Goal: Register for event/course

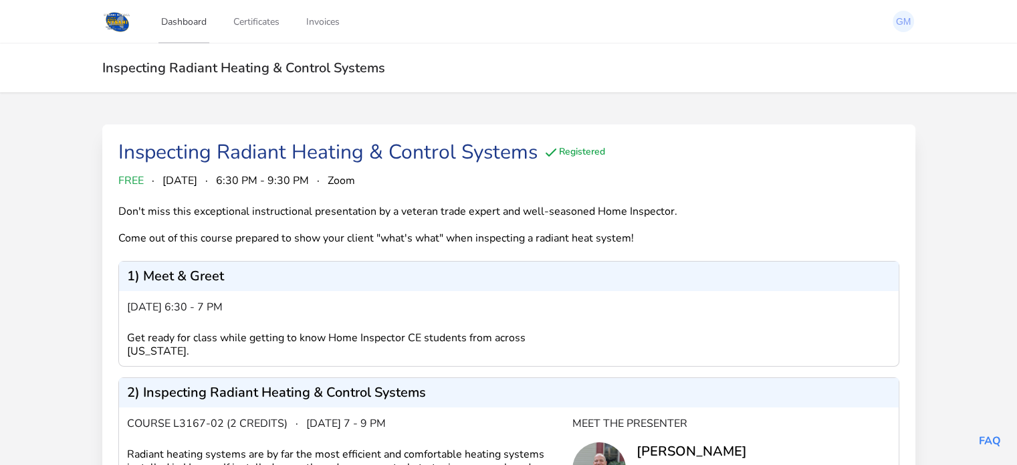
click at [192, 23] on link "Dashboard" at bounding box center [183, 21] width 51 height 44
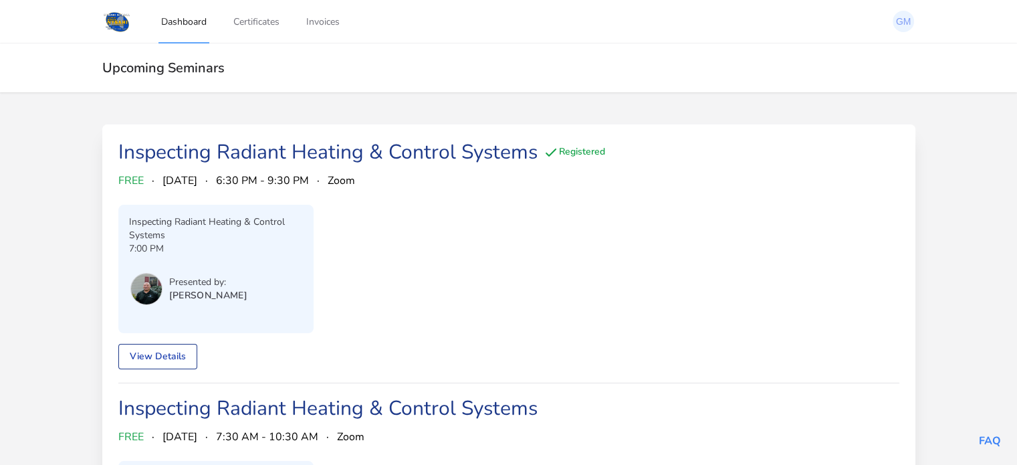
click at [249, 152] on link "Inspecting Radiant Heating & Control Systems" at bounding box center [327, 151] width 419 height 27
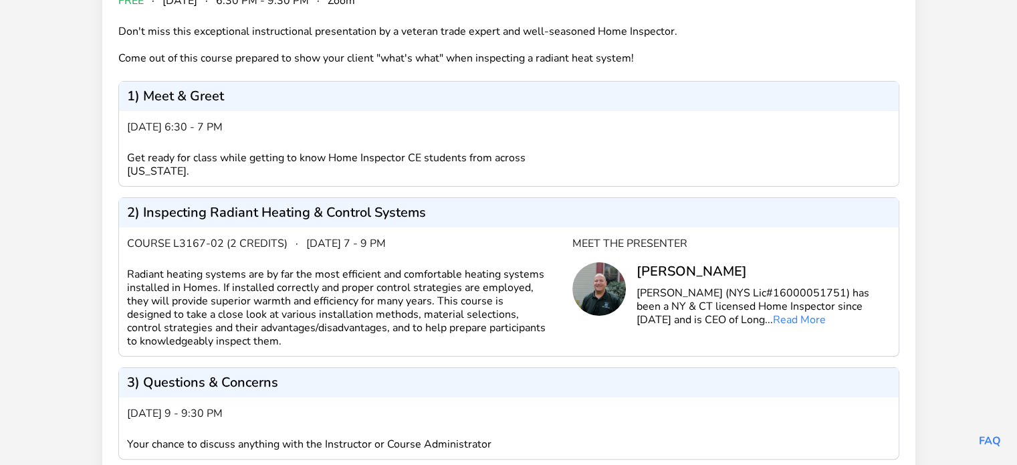
scroll to position [67, 0]
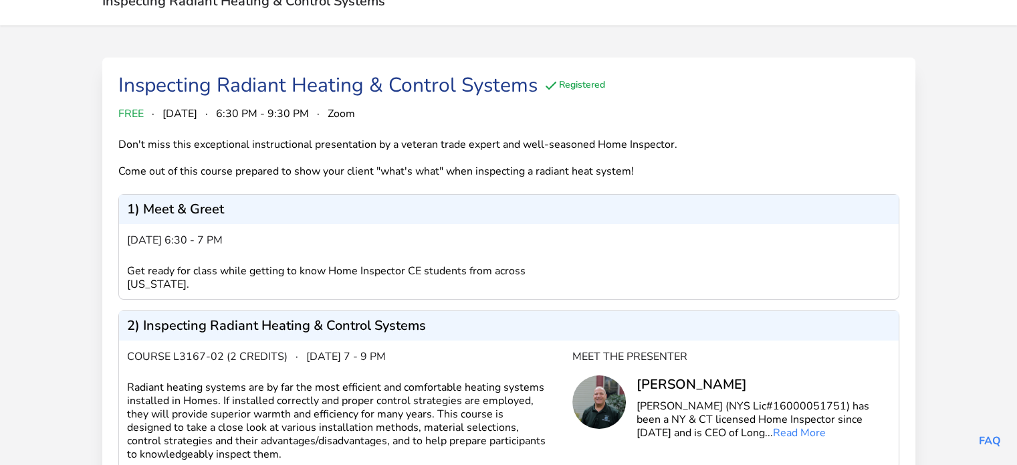
click at [189, 210] on p "1) Meet & Greet" at bounding box center [175, 209] width 97 height 13
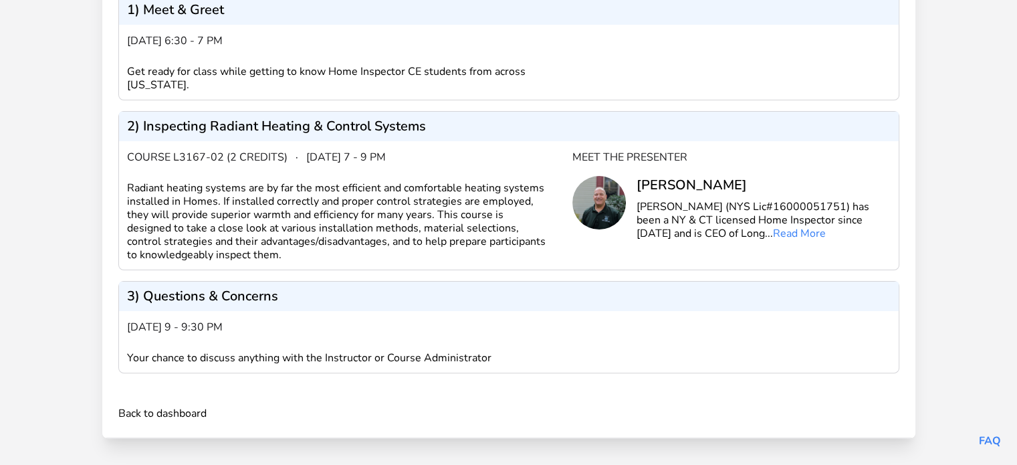
scroll to position [270, 0]
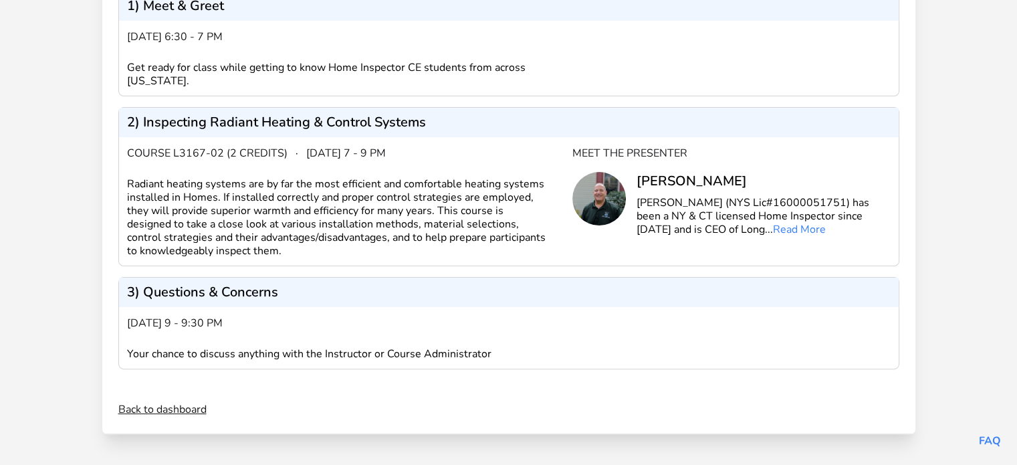
click at [163, 408] on link "Back to dashboard" at bounding box center [162, 409] width 88 height 16
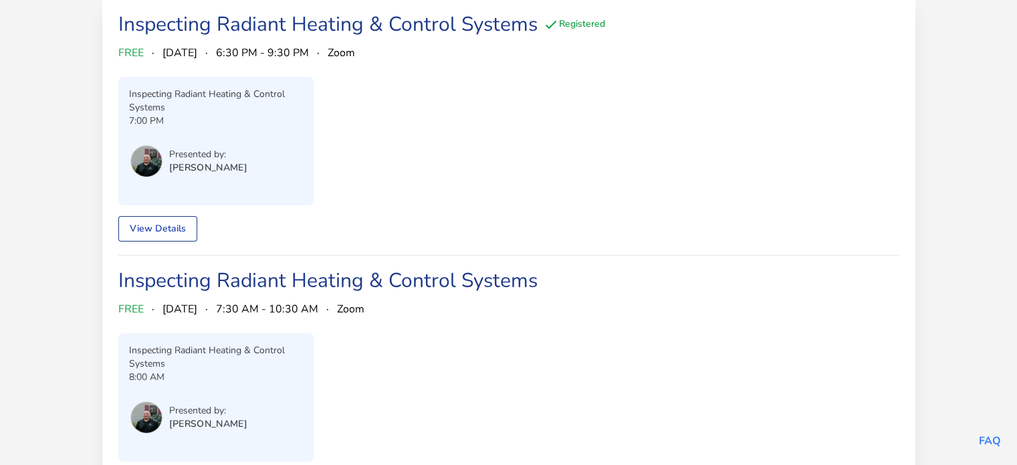
scroll to position [134, 0]
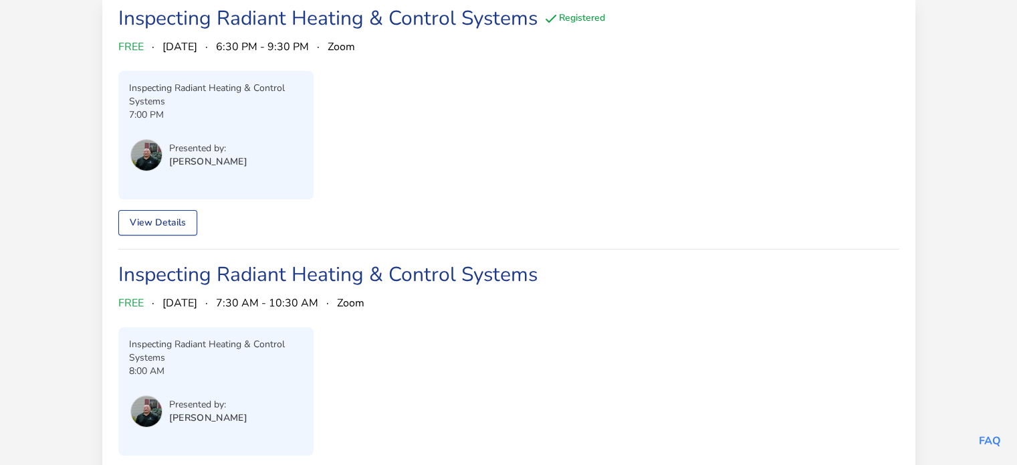
click at [160, 217] on link "View Details" at bounding box center [157, 222] width 79 height 25
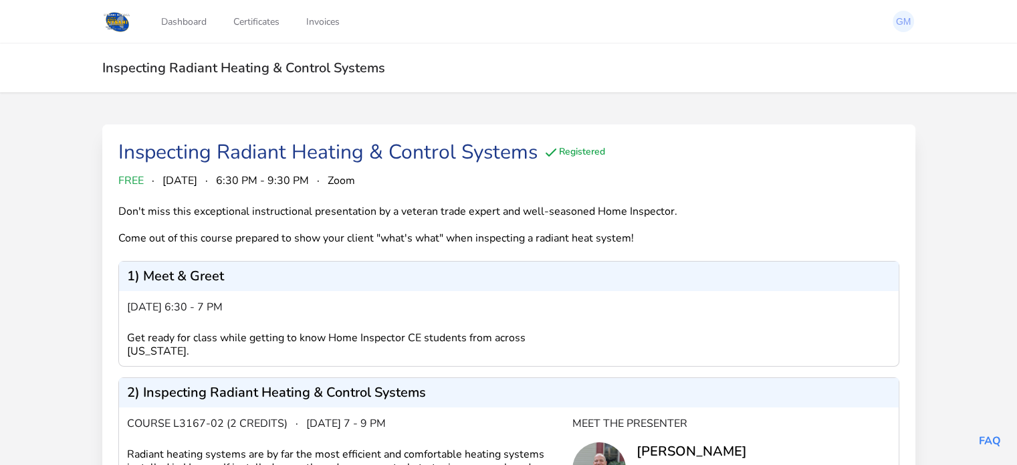
click at [554, 149] on icon at bounding box center [551, 152] width 16 height 16
click at [580, 152] on div "Registered" at bounding box center [574, 152] width 62 height 16
click at [364, 150] on div "Inspecting Radiant Heating & Control Systems" at bounding box center [327, 152] width 419 height 24
click at [372, 167] on div "Inspecting Radiant Heating & Control Systems Registered" at bounding box center [508, 156] width 781 height 32
click at [190, 19] on link "Dashboard" at bounding box center [183, 21] width 51 height 44
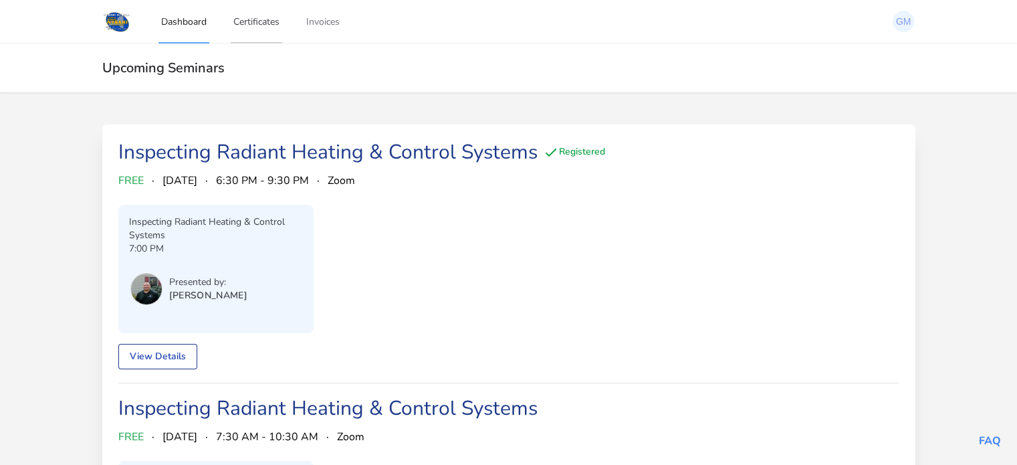
click at [254, 21] on link "Certificates" at bounding box center [256, 21] width 51 height 44
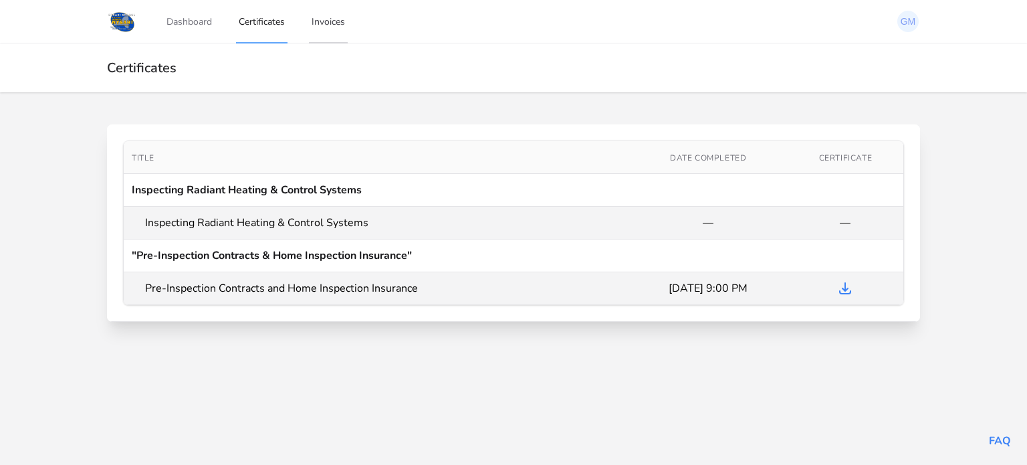
click at [335, 20] on link "Invoices" at bounding box center [328, 21] width 39 height 44
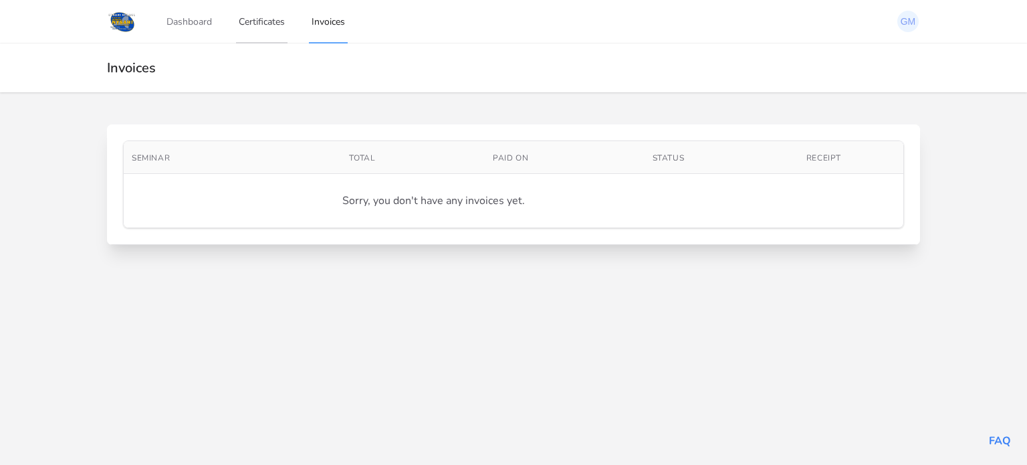
click at [257, 19] on link "Certificates" at bounding box center [261, 21] width 51 height 44
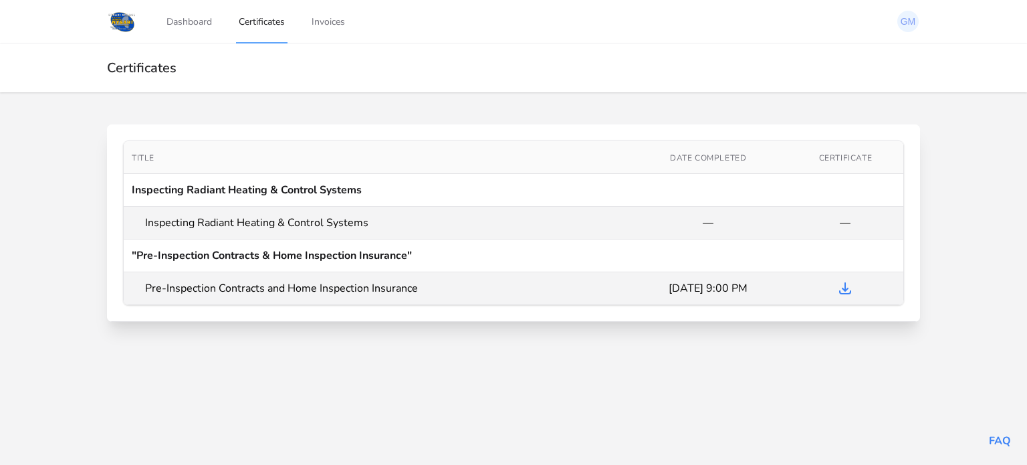
click at [228, 193] on td "Inspecting Radiant Heating & Control Systems" at bounding box center [513, 190] width 779 height 33
drag, startPoint x: 168, startPoint y: 193, endPoint x: 173, endPoint y: 218, distance: 25.8
click at [168, 194] on td "Inspecting Radiant Heating & Control Systems" at bounding box center [513, 190] width 779 height 33
click at [173, 221] on td "Inspecting Radiant Heating & Control Systems" at bounding box center [376, 223] width 505 height 33
click at [134, 229] on td "Inspecting Radiant Heating & Control Systems" at bounding box center [376, 223] width 505 height 33
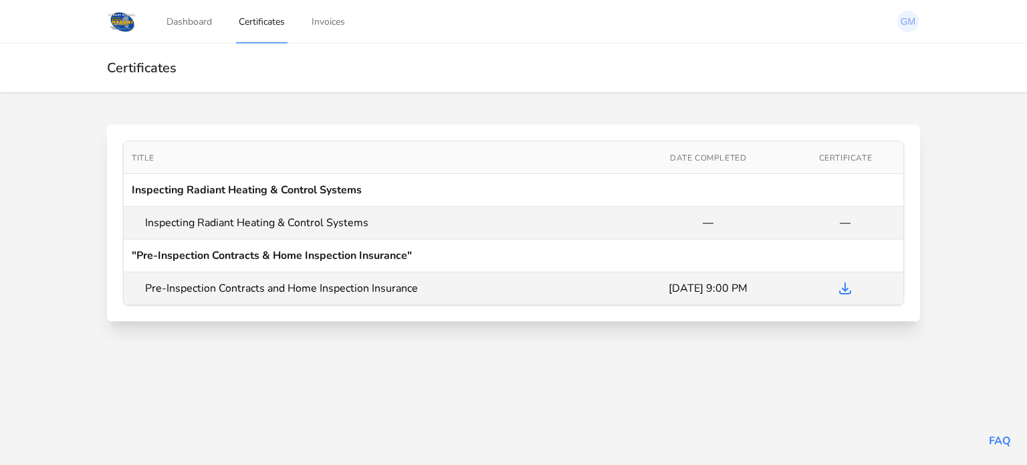
drag, startPoint x: 142, startPoint y: 219, endPoint x: 154, endPoint y: 220, distance: 12.1
click at [144, 219] on td "Inspecting Radiant Heating & Control Systems" at bounding box center [376, 223] width 505 height 33
drag, startPoint x: 217, startPoint y: 221, endPoint x: 219, endPoint y: 193, distance: 28.8
click at [219, 212] on td "Inspecting Radiant Heating & Control Systems" at bounding box center [376, 223] width 505 height 33
drag, startPoint x: 201, startPoint y: 195, endPoint x: 172, endPoint y: 178, distance: 33.3
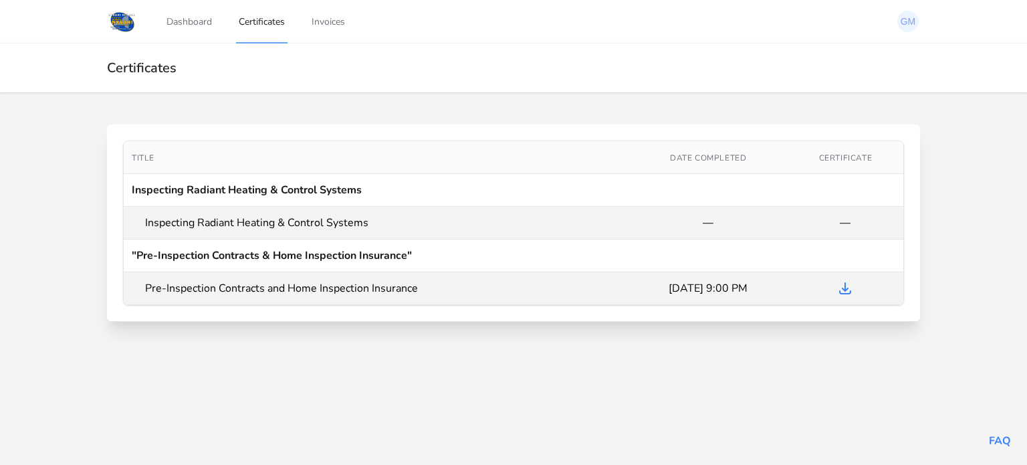
click at [200, 195] on td "Inspecting Radiant Heating & Control Systems" at bounding box center [513, 190] width 779 height 33
click at [163, 184] on td "Inspecting Radiant Heating & Control Systems" at bounding box center [513, 190] width 779 height 33
click at [194, 21] on link "Dashboard" at bounding box center [189, 21] width 51 height 44
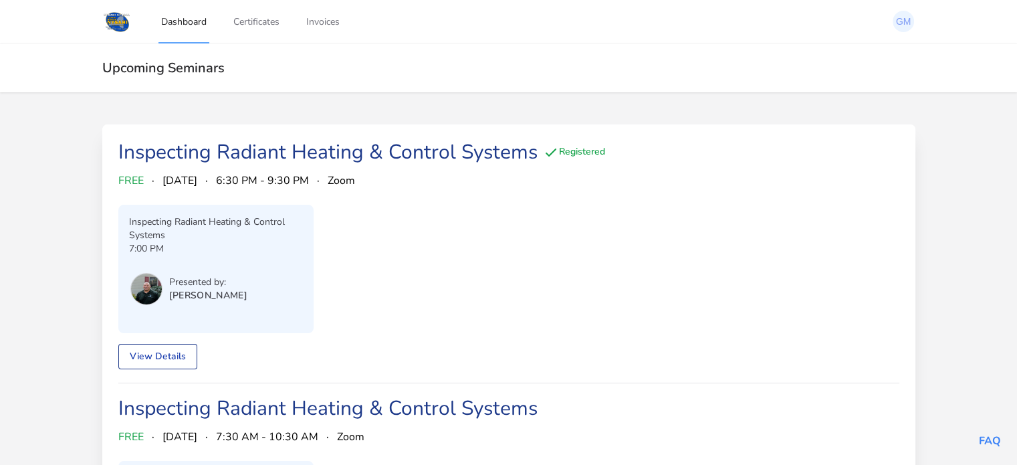
drag, startPoint x: 201, startPoint y: 240, endPoint x: 205, endPoint y: 312, distance: 72.4
click at [207, 310] on div "Inspecting Radiant Heating & Control Systems 7:00 PM Presented by: Chris Long" at bounding box center [216, 268] width 174 height 107
click at [163, 349] on link "View Details" at bounding box center [157, 356] width 79 height 25
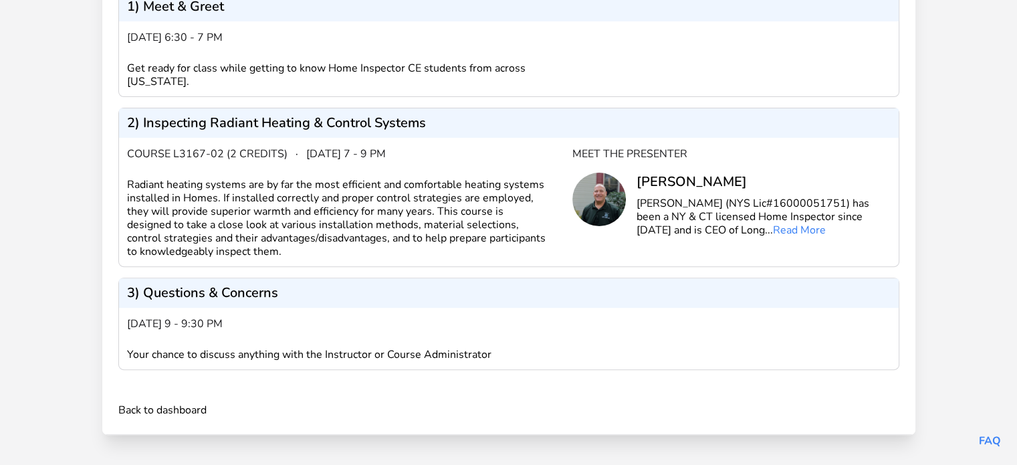
scroll to position [374, 0]
click at [773, 229] on link "Read More" at bounding box center [799, 229] width 53 height 15
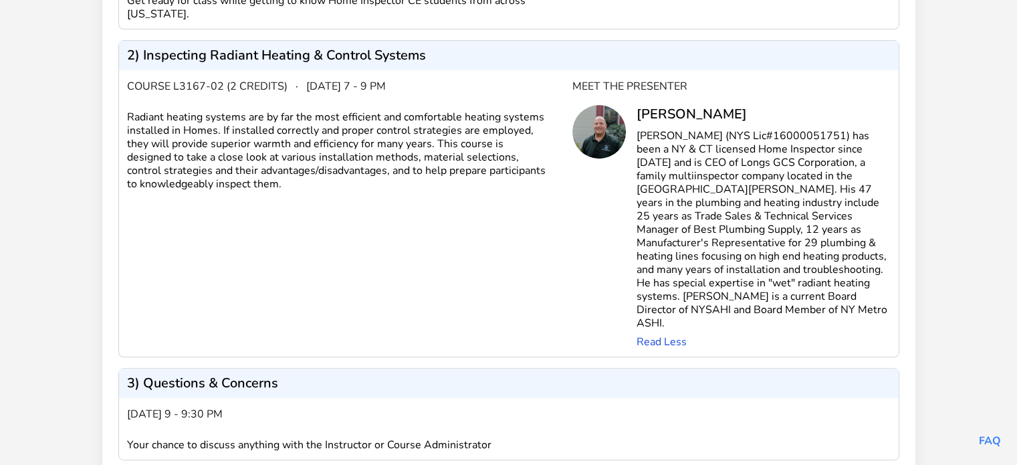
click at [664, 334] on link "Read Less" at bounding box center [661, 341] width 50 height 15
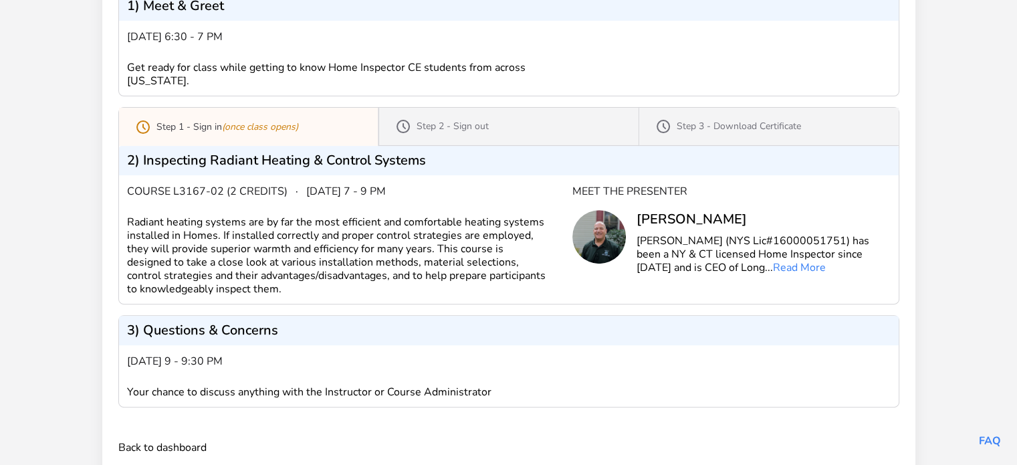
click at [139, 125] on icon at bounding box center [143, 127] width 16 height 16
click at [142, 128] on icon at bounding box center [143, 127] width 16 height 16
click at [181, 120] on p "Step 1 - Sign in (once class opens)" at bounding box center [227, 126] width 142 height 13
click at [213, 122] on p "Step 1 - Sign in (once class opens)" at bounding box center [227, 126] width 142 height 13
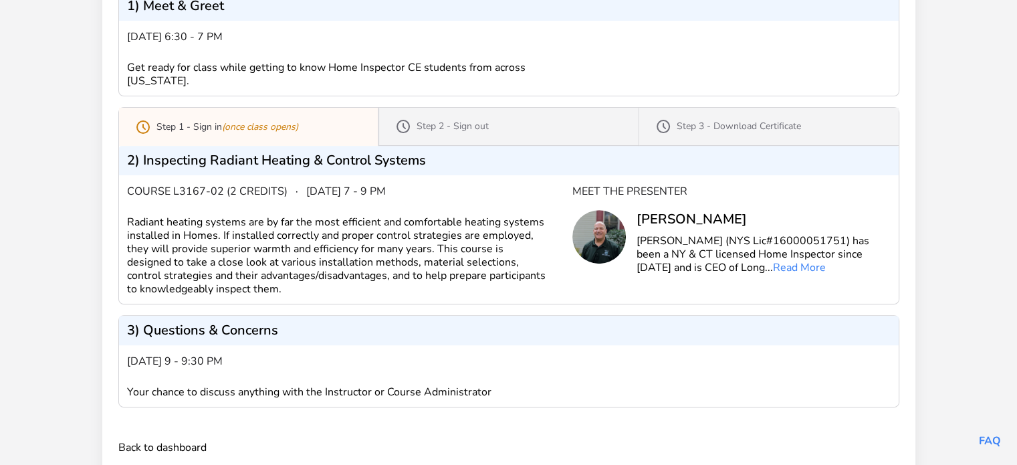
drag, startPoint x: 215, startPoint y: 122, endPoint x: 225, endPoint y: 116, distance: 11.7
click at [217, 120] on p "Step 1 - Sign in (once class opens)" at bounding box center [227, 126] width 142 height 13
drag, startPoint x: 240, startPoint y: 117, endPoint x: 273, endPoint y: 120, distance: 32.9
click at [273, 120] on div "Step 1 - Sign in (once class opens)" at bounding box center [216, 126] width 195 height 37
click at [174, 160] on p "2) Inspecting Radiant Heating & Control Systems" at bounding box center [276, 160] width 299 height 13
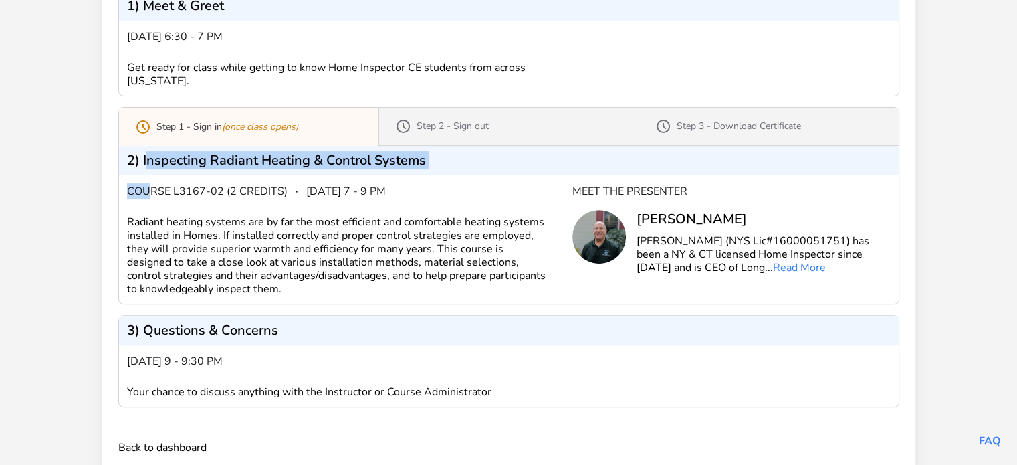
drag, startPoint x: 144, startPoint y: 171, endPoint x: 149, endPoint y: 184, distance: 13.5
click at [149, 184] on div "Step 1 - Sign in (once class opens)" at bounding box center [508, 205] width 781 height 197
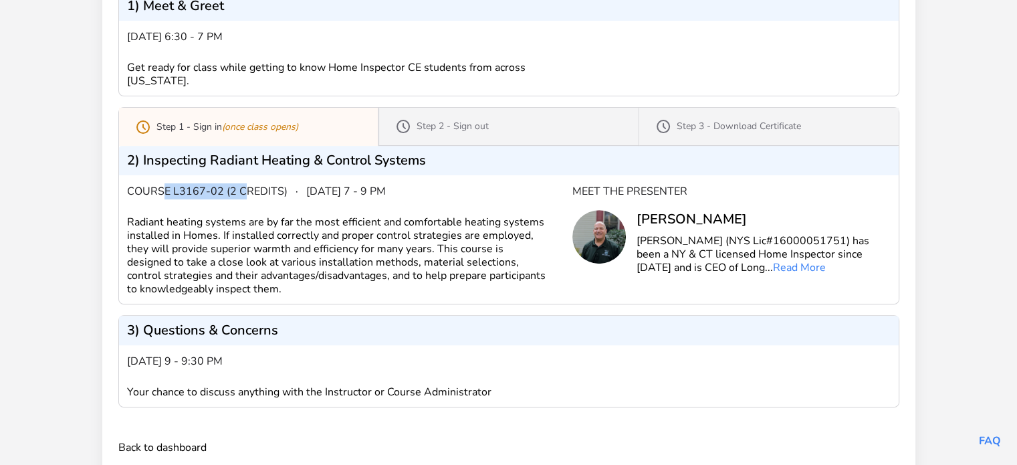
drag, startPoint x: 201, startPoint y: 194, endPoint x: 253, endPoint y: 183, distance: 53.4
click at [253, 183] on span "Course L3167-02 (2 credits)" at bounding box center [207, 191] width 160 height 16
drag, startPoint x: 403, startPoint y: 180, endPoint x: 439, endPoint y: 158, distance: 42.0
click at [423, 166] on div "Step 1 - Sign in (once class opens)" at bounding box center [508, 205] width 781 height 197
drag, startPoint x: 362, startPoint y: 207, endPoint x: 273, endPoint y: 152, distance: 104.5
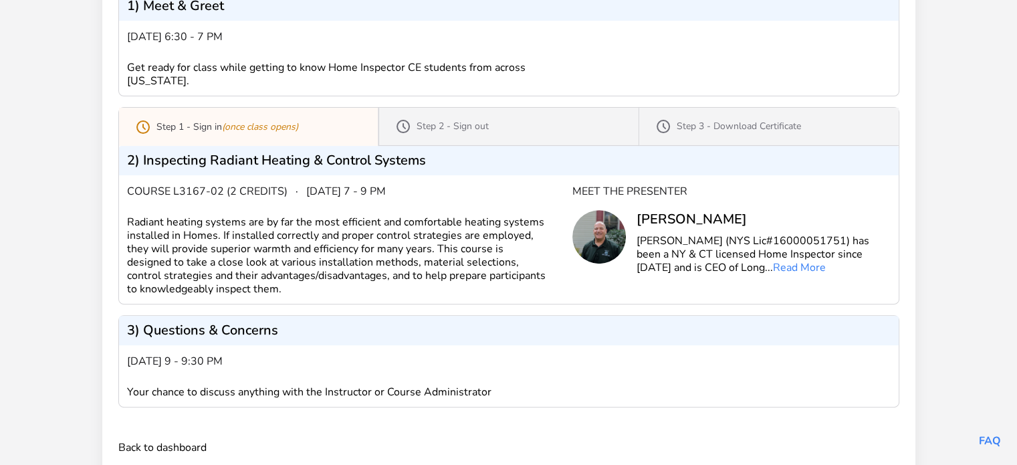
click at [360, 207] on div "Course L3167-02 (2 credits) · [DATE] 7 - 9 pm Radiant heating systems are by fa…" at bounding box center [349, 239] width 445 height 112
drag, startPoint x: 243, startPoint y: 128, endPoint x: 172, endPoint y: 144, distance: 71.9
click at [172, 144] on div "Step 1 - Sign in (once class opens)" at bounding box center [216, 126] width 195 height 37
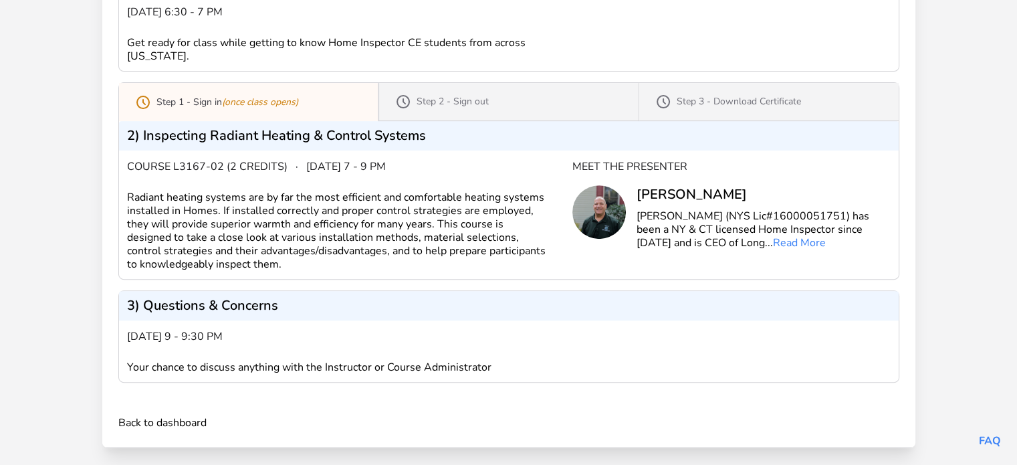
scroll to position [465, 0]
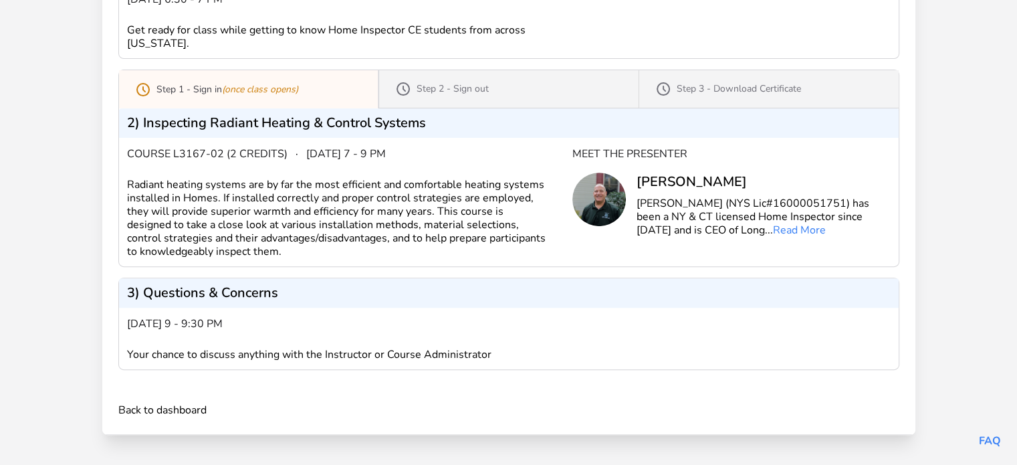
click at [142, 88] on icon at bounding box center [143, 90] width 16 height 16
click at [142, 88] on icon at bounding box center [143, 90] width 12 height 12
click at [226, 87] on icon "(once class opens)" at bounding box center [260, 89] width 76 height 13
click at [242, 88] on icon "(once class opens)" at bounding box center [260, 89] width 76 height 13
click at [273, 86] on icon "(once class opens)" at bounding box center [260, 89] width 76 height 13
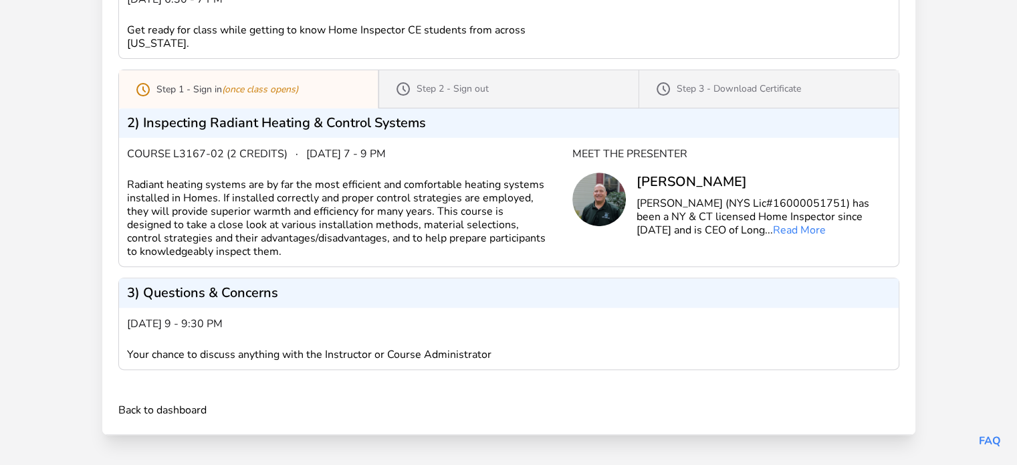
drag, startPoint x: 284, startPoint y: 87, endPoint x: 295, endPoint y: 82, distance: 11.7
click at [284, 87] on icon "(once class opens)" at bounding box center [260, 89] width 76 height 13
click at [302, 84] on div "Step 1 - Sign in (once class opens)" at bounding box center [216, 89] width 195 height 37
drag, startPoint x: 302, startPoint y: 84, endPoint x: 278, endPoint y: 86, distance: 23.6
click at [278, 86] on div "Step 1 - Sign in (once class opens)" at bounding box center [216, 89] width 195 height 37
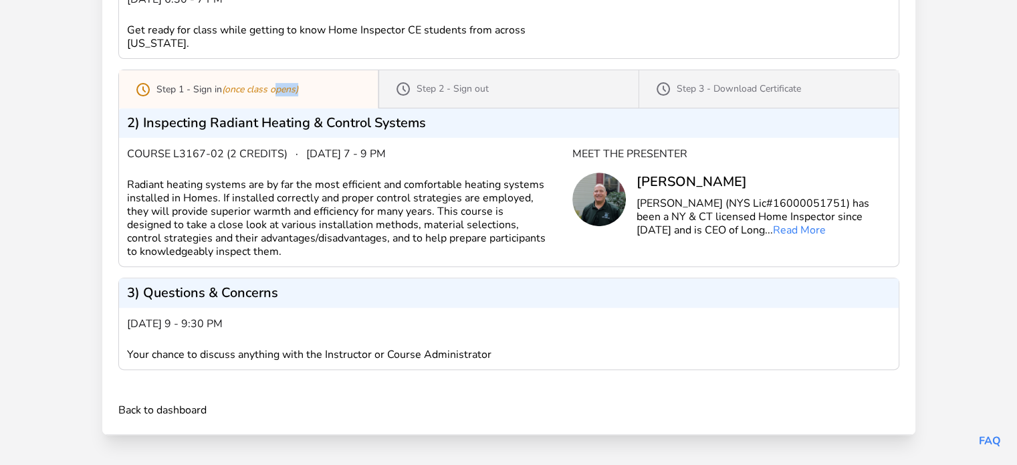
click at [313, 86] on div "Step 1 - Sign in (once class opens)" at bounding box center [216, 89] width 195 height 37
click at [277, 90] on icon "(once class opens)" at bounding box center [260, 89] width 76 height 13
click at [240, 121] on p "2) Inspecting Radiant Heating & Control Systems" at bounding box center [276, 122] width 299 height 13
click at [280, 203] on div "Radiant heating systems are by far the most efficient and comfortable heating s…" at bounding box center [349, 218] width 445 height 80
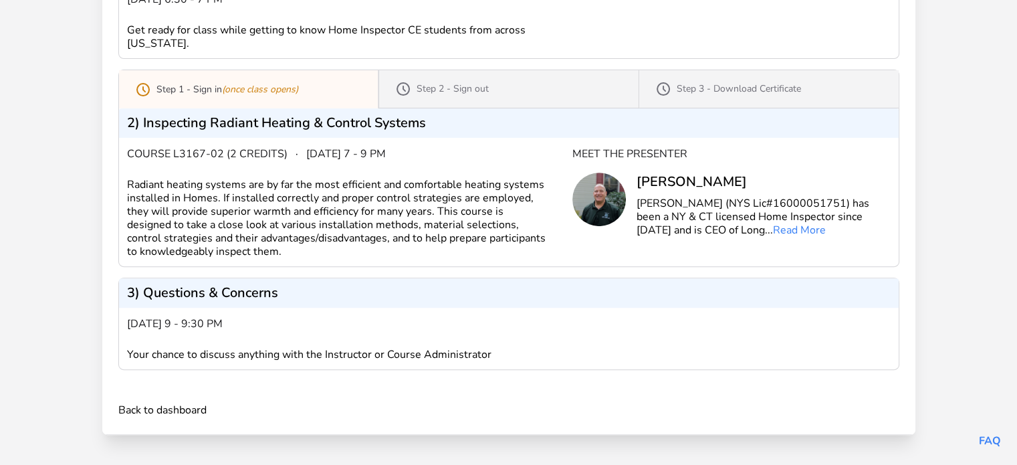
click at [275, 122] on p "2) Inspecting Radiant Heating & Control Systems" at bounding box center [276, 122] width 299 height 13
drag, startPoint x: 275, startPoint y: 122, endPoint x: 255, endPoint y: 118, distance: 21.0
click at [255, 118] on p "2) Inspecting Radiant Heating & Control Systems" at bounding box center [276, 122] width 299 height 13
click at [144, 86] on icon at bounding box center [143, 90] width 16 height 16
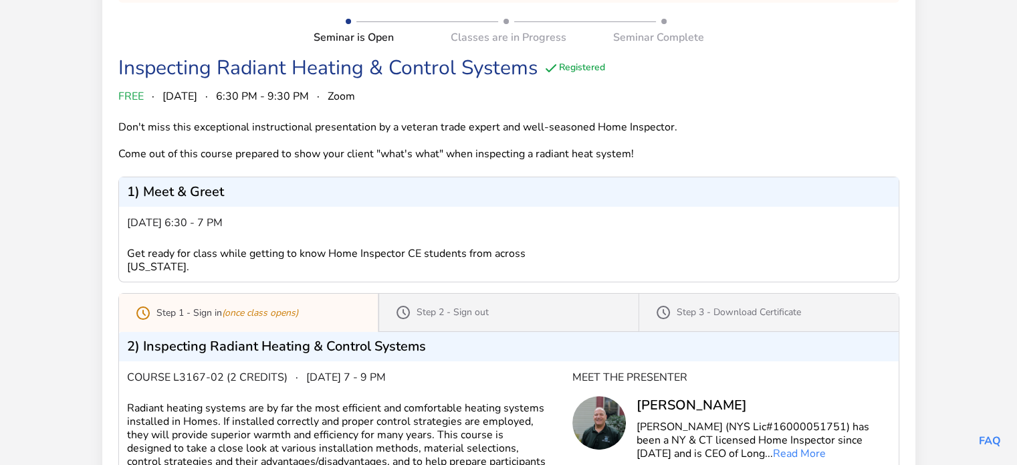
scroll to position [265, 0]
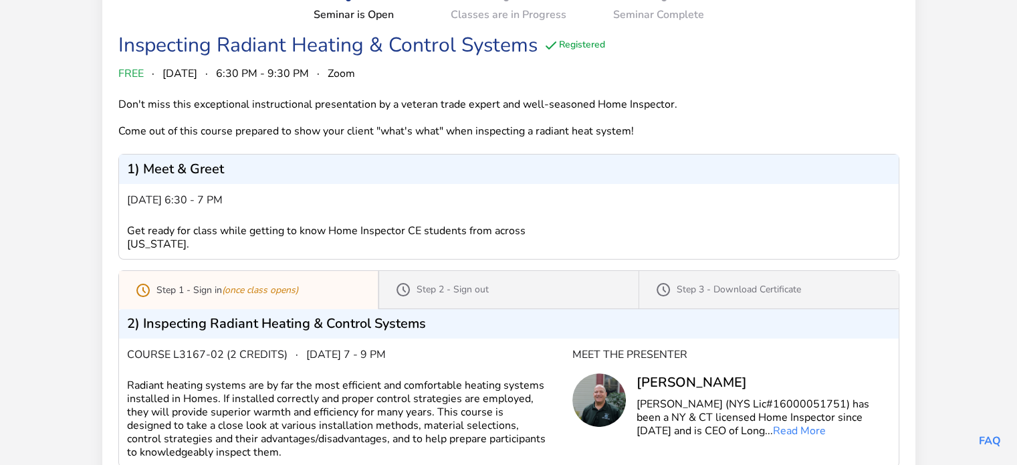
click at [199, 221] on div "[DATE] 6:30 - 7 pm Get ready for class while getting to know Home Inspector CE …" at bounding box center [349, 221] width 445 height 59
click at [191, 233] on div "Get ready for class while getting to know Home Inspector CE students from acros…" at bounding box center [349, 237] width 445 height 27
click at [161, 168] on p "1) Meet & Greet" at bounding box center [175, 168] width 97 height 13
click at [136, 74] on span "FREE" at bounding box center [130, 74] width 25 height 16
drag, startPoint x: 123, startPoint y: 72, endPoint x: 449, endPoint y: 109, distance: 328.4
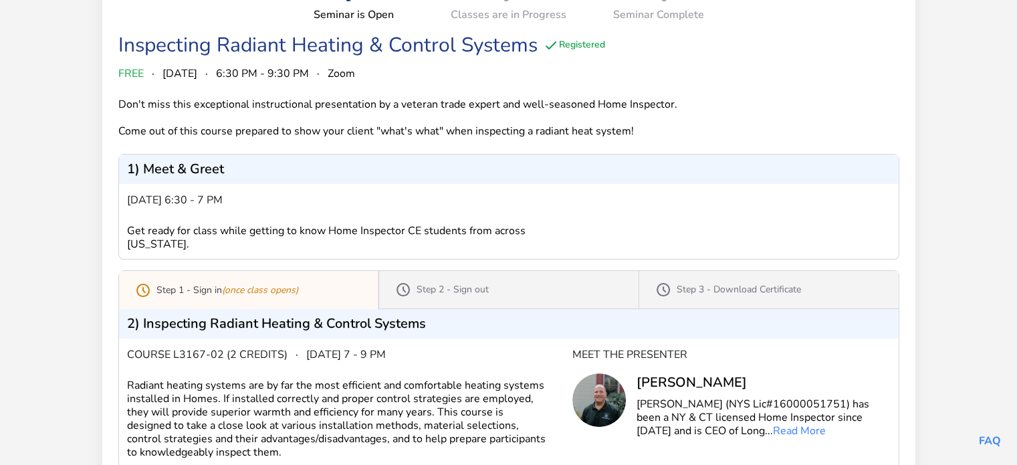
click at [449, 109] on div "Don't miss this exceptional instructional presentation by a veteran trade exper…" at bounding box center [411, 118] width 586 height 40
click at [437, 121] on div "Don't miss this exceptional instructional presentation by a veteran trade exper…" at bounding box center [411, 118] width 586 height 40
click at [245, 208] on div "[DATE] 6:30 - 7 pm Get ready for class while getting to know Home Inspector CE …" at bounding box center [349, 221] width 445 height 59
click at [211, 324] on p "2) Inspecting Radiant Heating & Control Systems" at bounding box center [276, 323] width 299 height 13
click at [201, 350] on span "Course L3167-02 (2 credits)" at bounding box center [207, 354] width 160 height 16
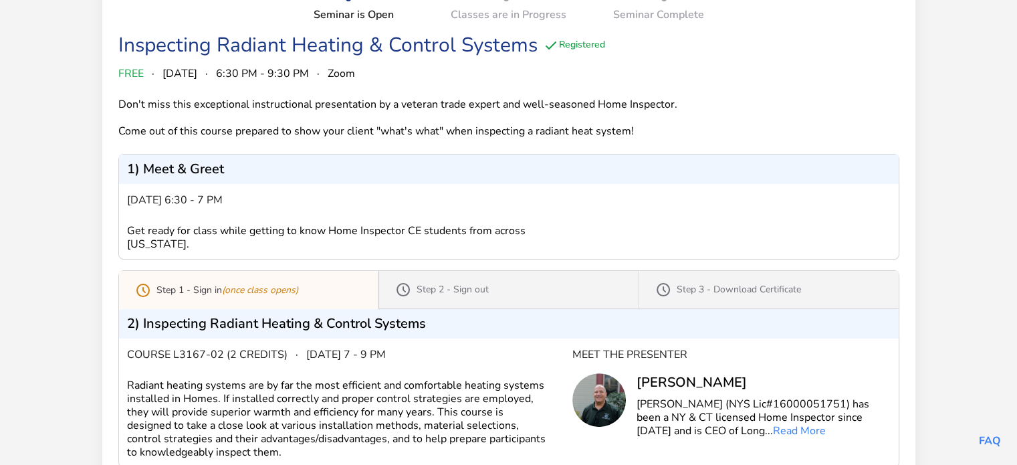
click at [201, 352] on span "Course L3167-02 (2 credits)" at bounding box center [207, 354] width 160 height 16
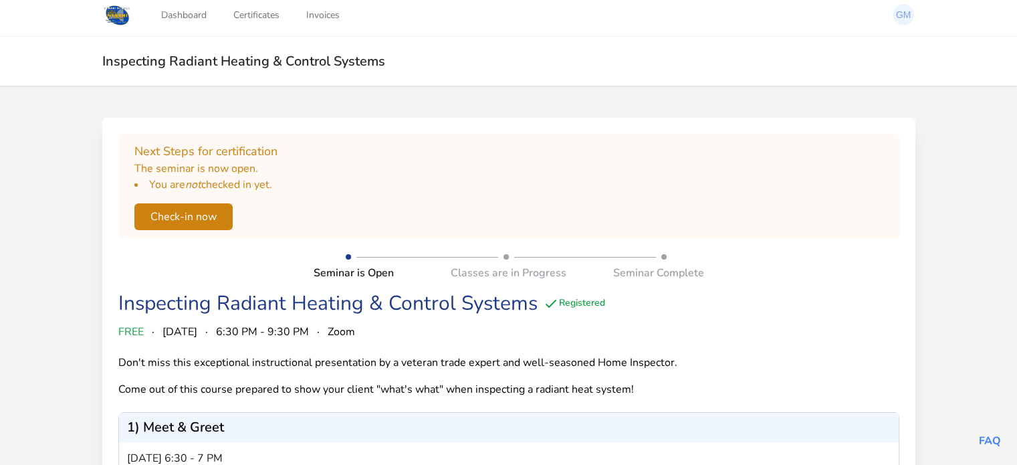
scroll to position [0, 0]
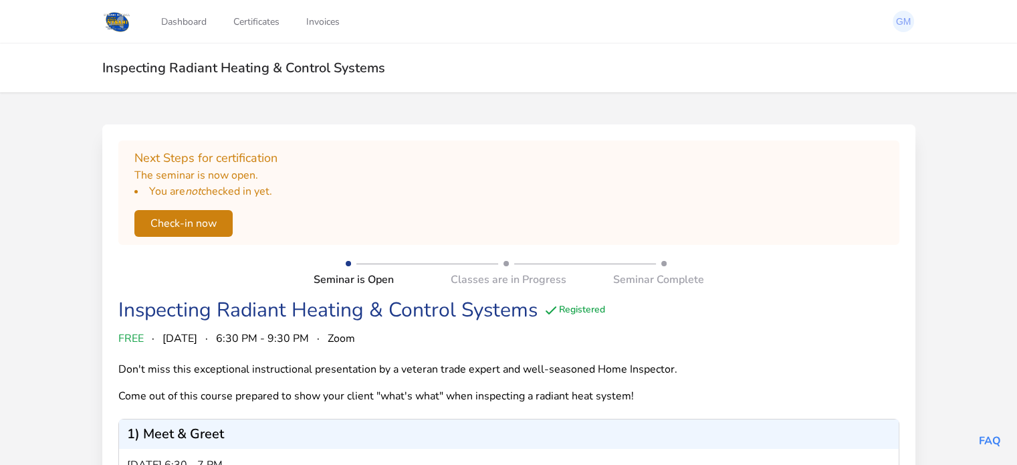
click at [179, 221] on button "Check-in now" at bounding box center [183, 223] width 98 height 27
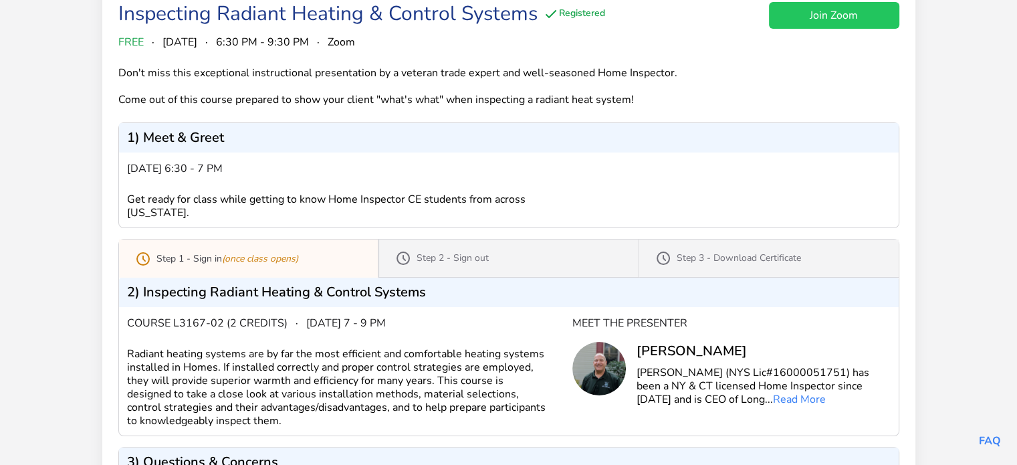
scroll to position [160, 0]
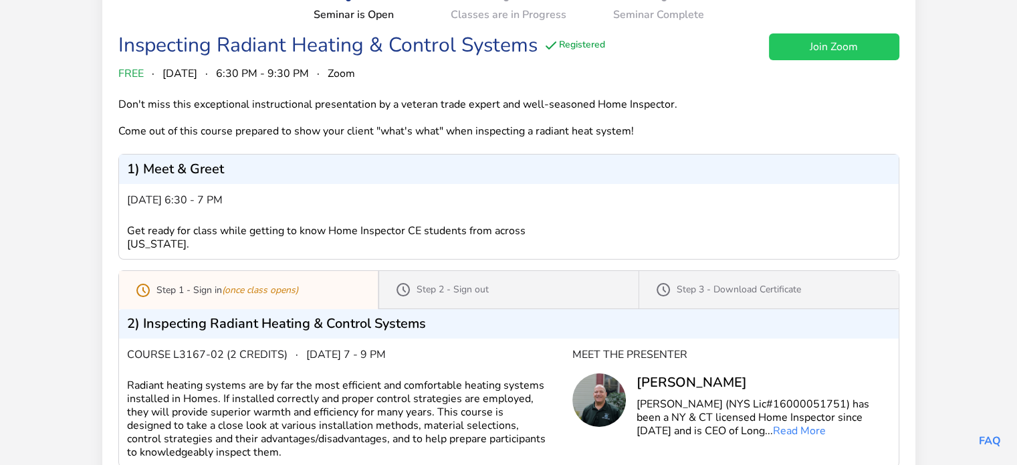
click at [840, 42] on link "Join Zoom" at bounding box center [834, 46] width 130 height 27
